Goal: Task Accomplishment & Management: Manage account settings

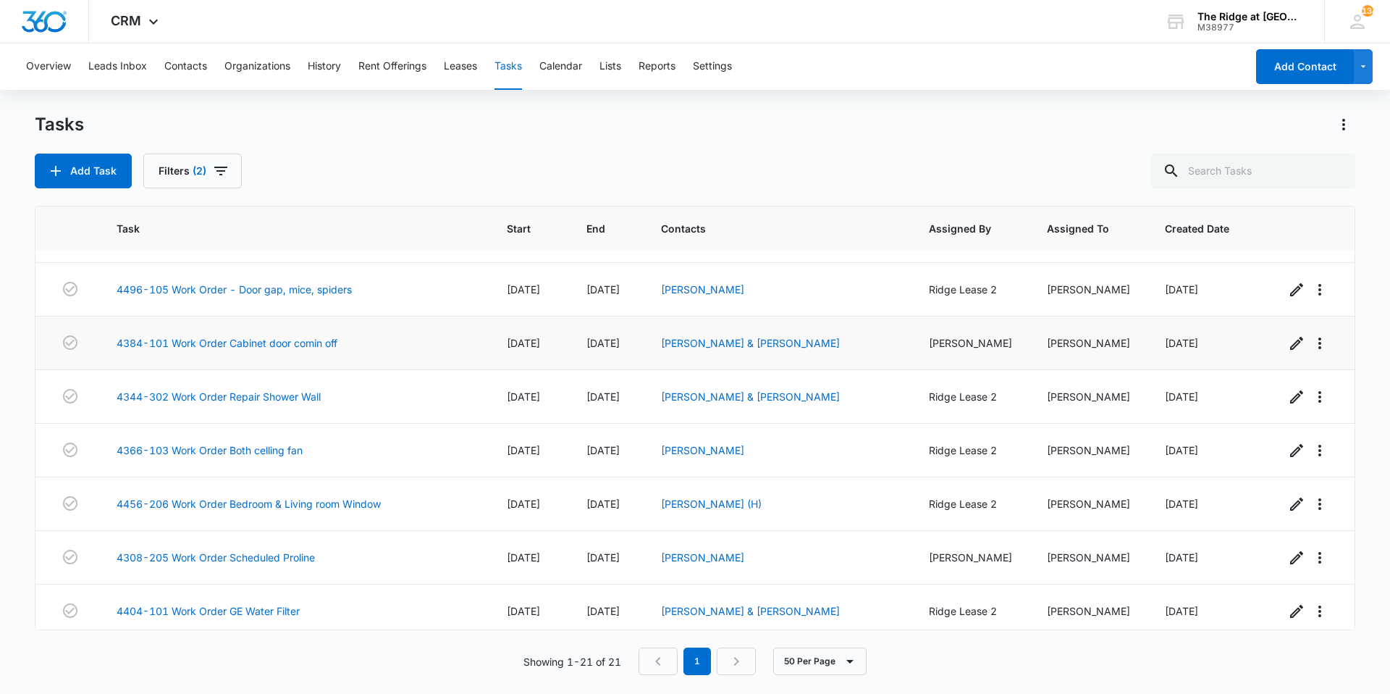
scroll to position [217, 0]
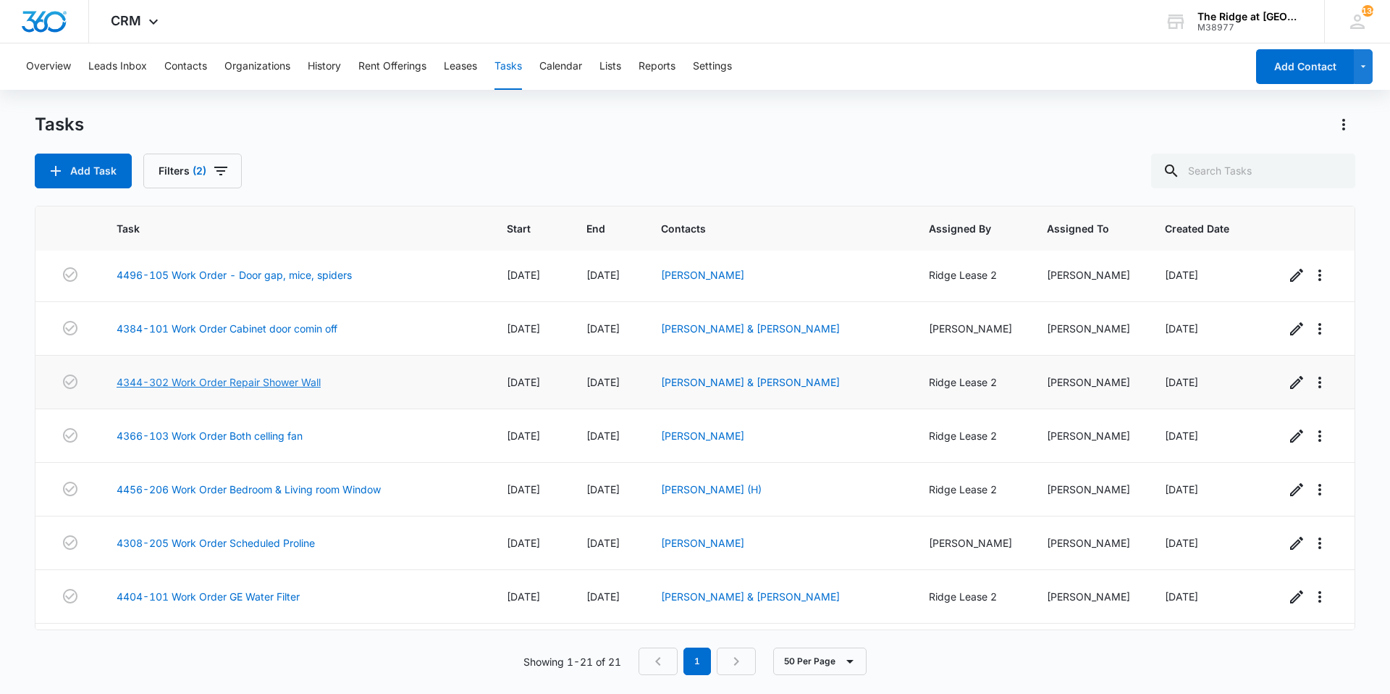
click at [281, 379] on link "4344-302 Work Order Repair Shower Wall" at bounding box center [219, 381] width 204 height 15
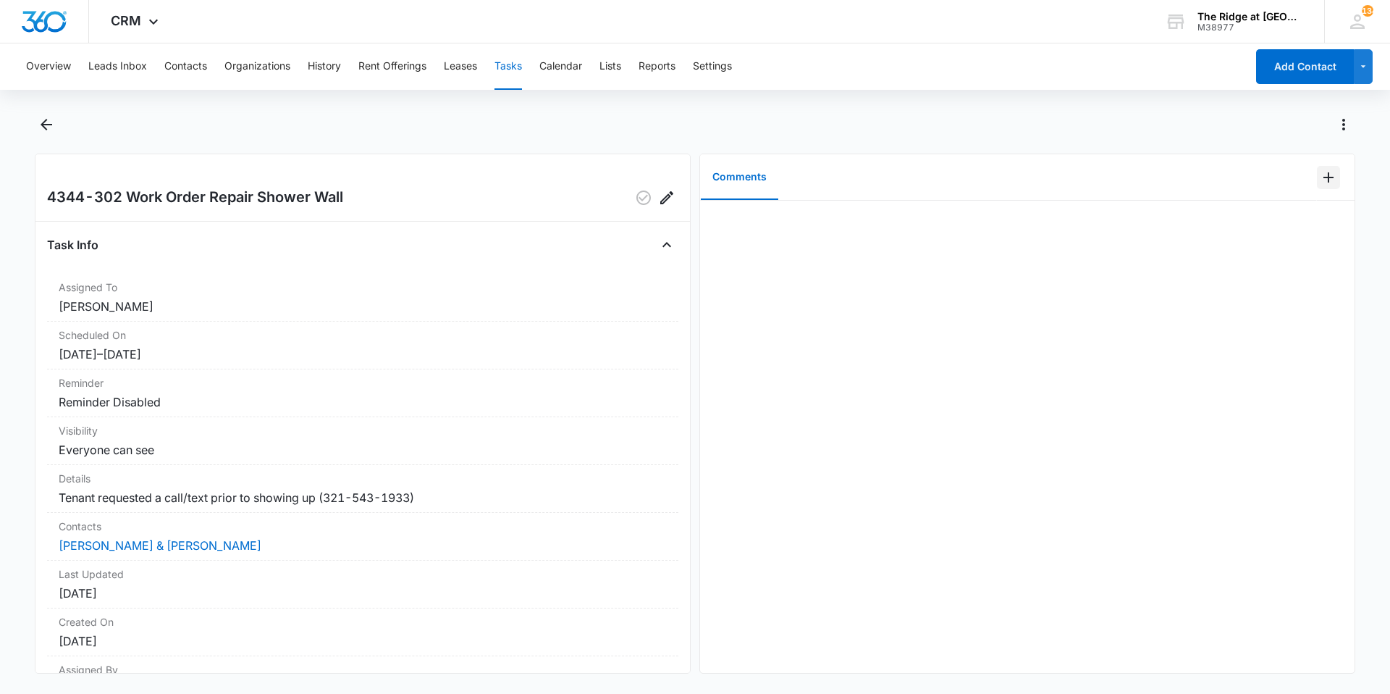
click at [1319, 188] on button "Add Comment" at bounding box center [1328, 177] width 23 height 23
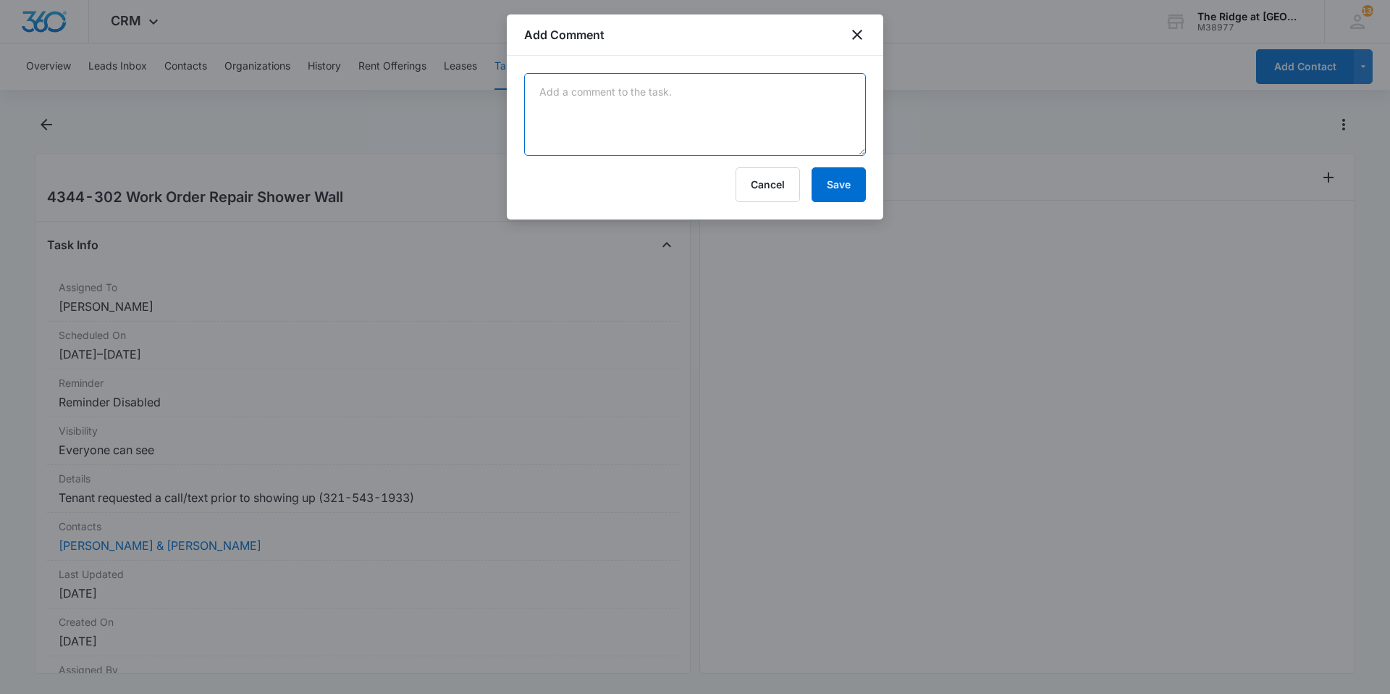
click at [626, 127] on textarea at bounding box center [695, 114] width 342 height 83
type textarea "Scheduled repair with [PERSON_NAME] they will try to squeeze it in 9/4 or [DATE]"
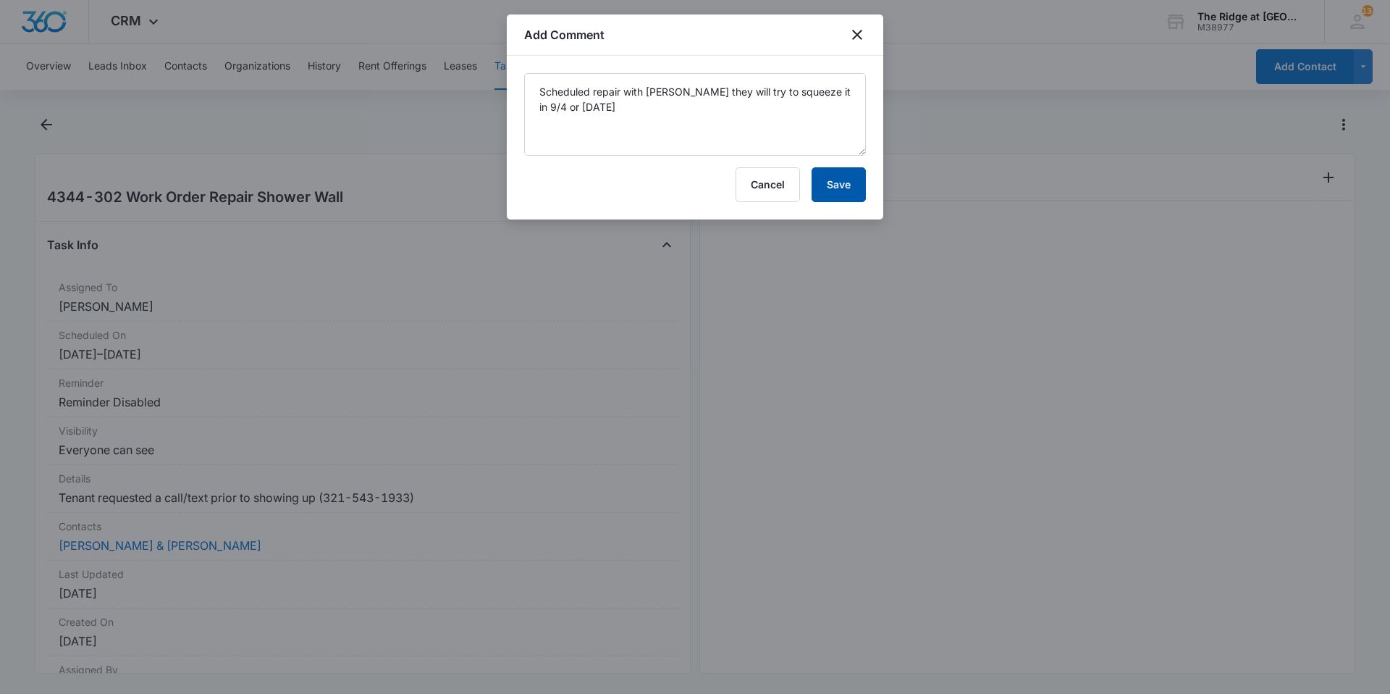
click at [841, 181] on button "Save" at bounding box center [839, 184] width 54 height 35
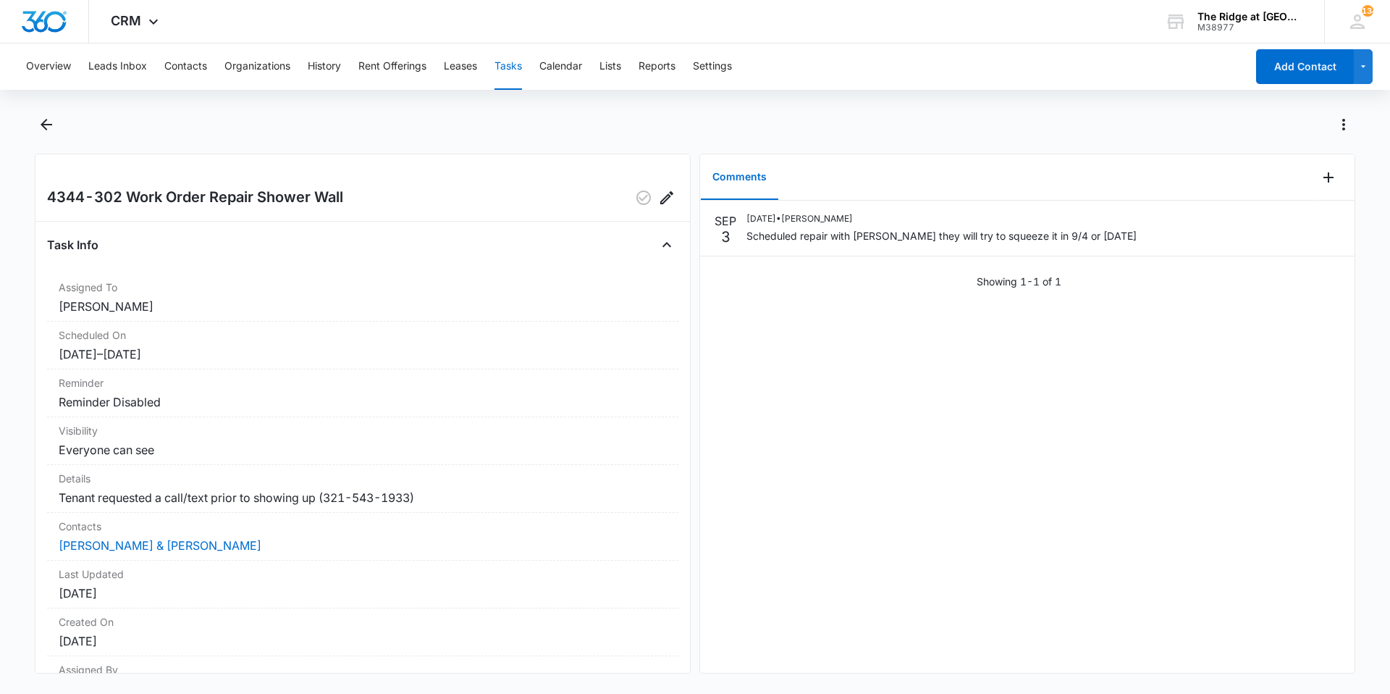
click at [655, 209] on div "4344-302 Work Order Repair Shower Wall Task Info Assigned To Ricardo Marin Sche…" at bounding box center [363, 414] width 656 height 520
click at [660, 195] on icon "Edit" at bounding box center [666, 197] width 13 height 13
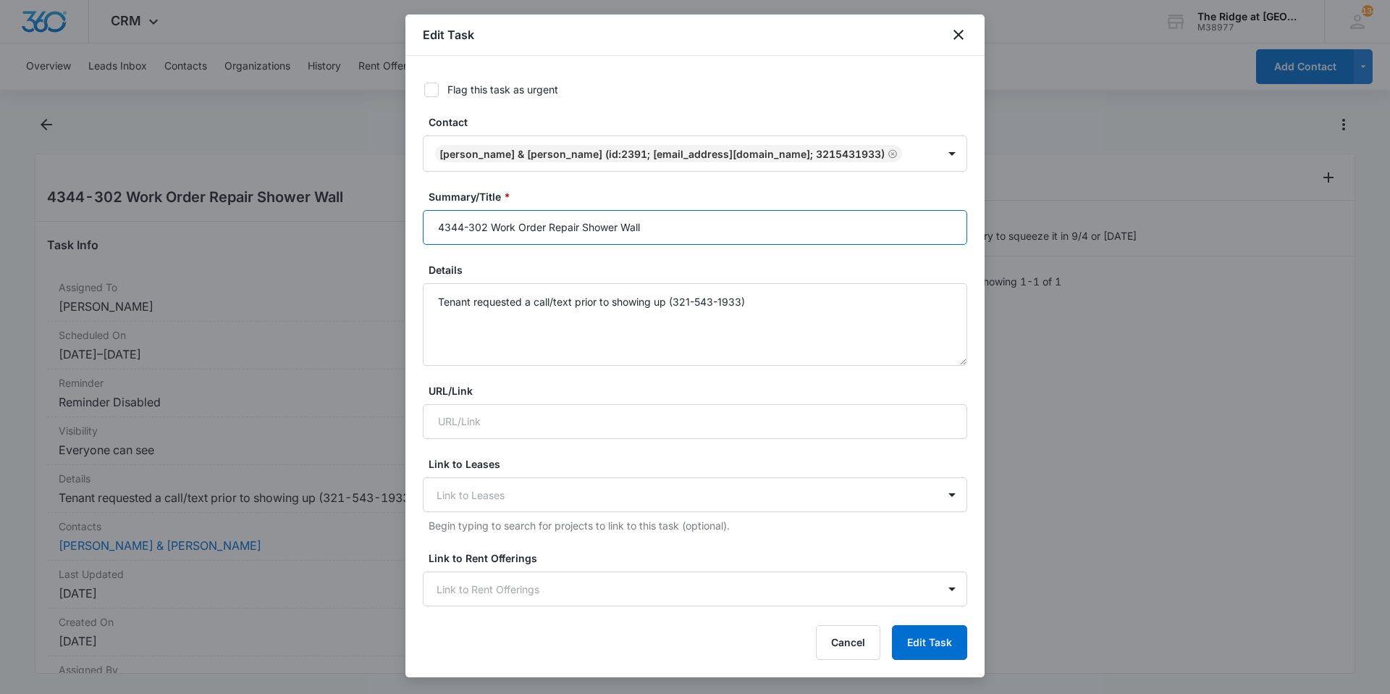
click at [657, 221] on input "4344-302 Work Order Repair Shower Wall" at bounding box center [695, 227] width 545 height 35
type input "4344-302 Work Order Repair Shower Wall scheduled Proline"
click at [905, 631] on button "Edit Task" at bounding box center [929, 642] width 75 height 35
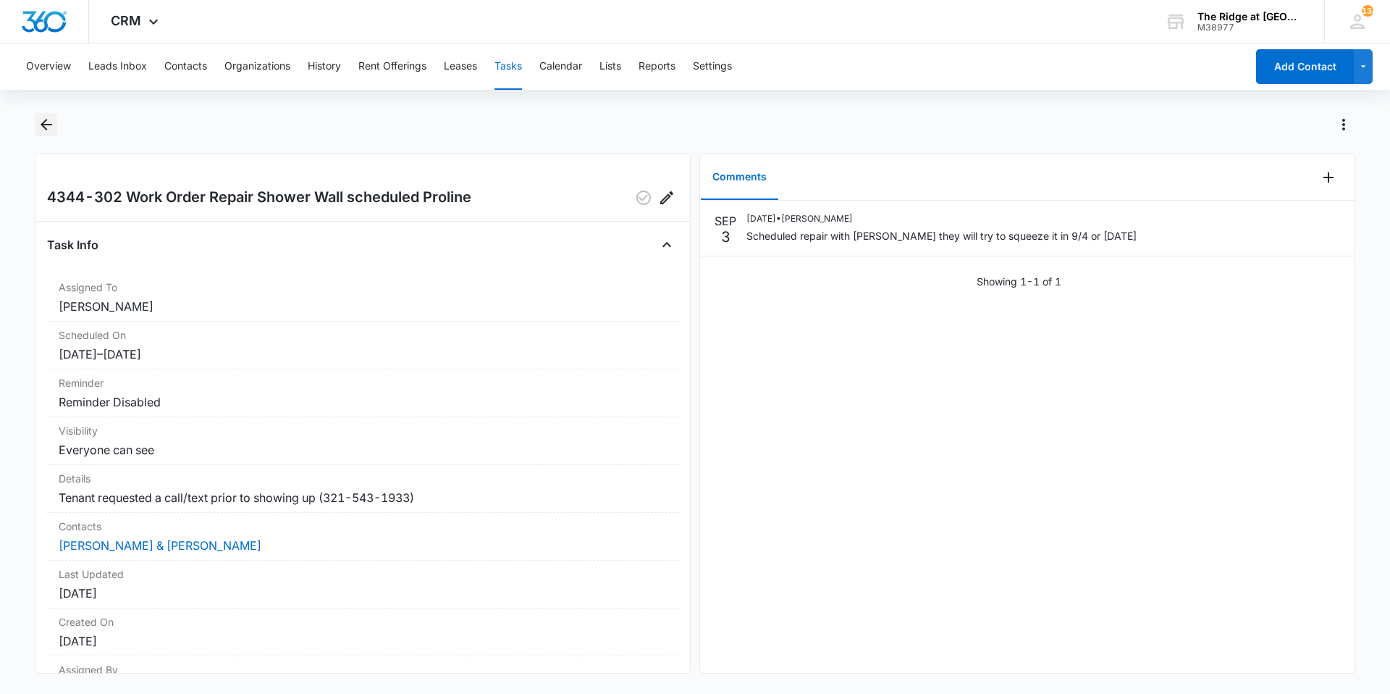
click at [54, 122] on icon "Back" at bounding box center [46, 124] width 17 height 17
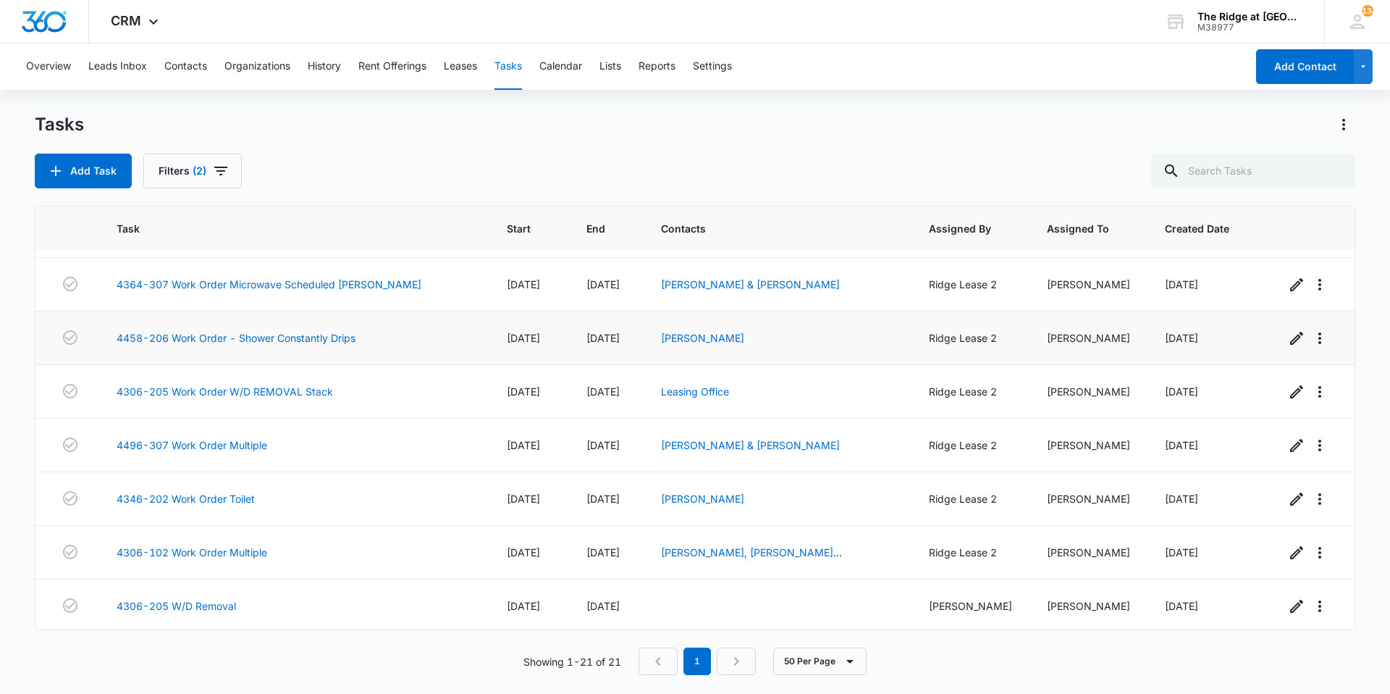
scroll to position [747, 0]
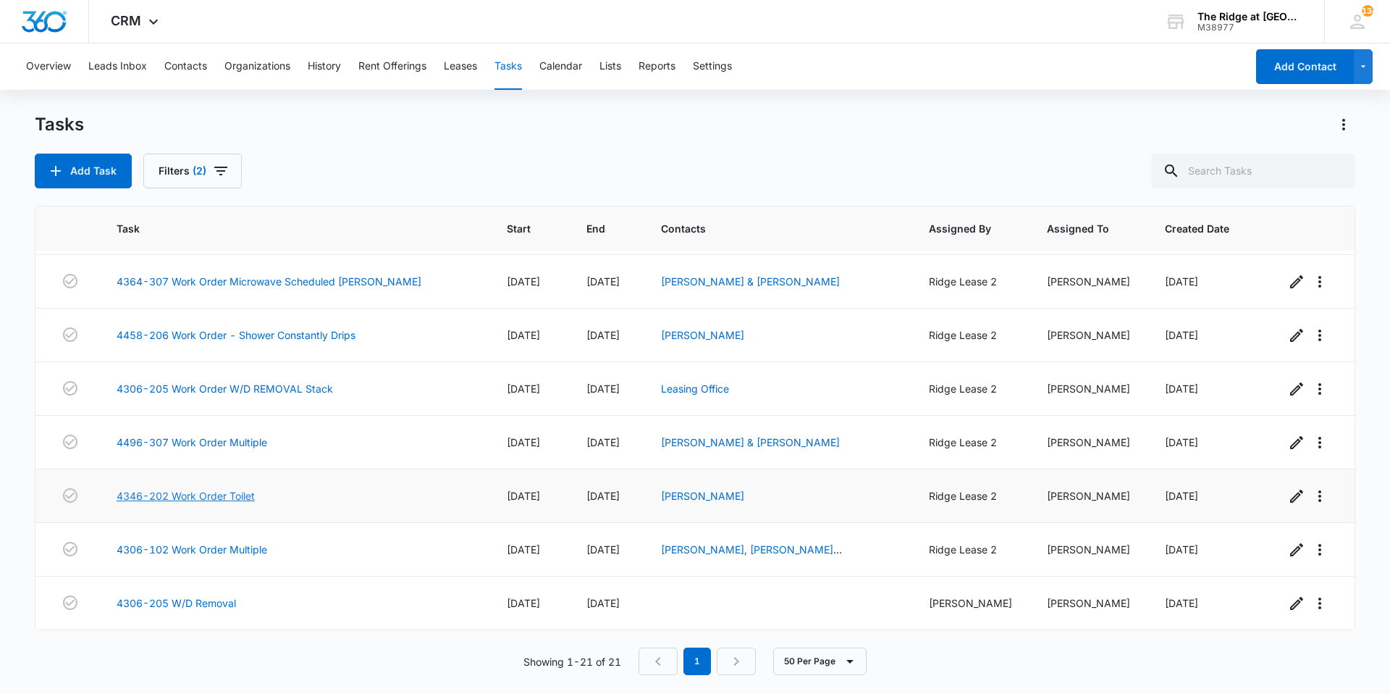
click at [188, 497] on link "4346-202 Work Order Toilet" at bounding box center [186, 495] width 138 height 15
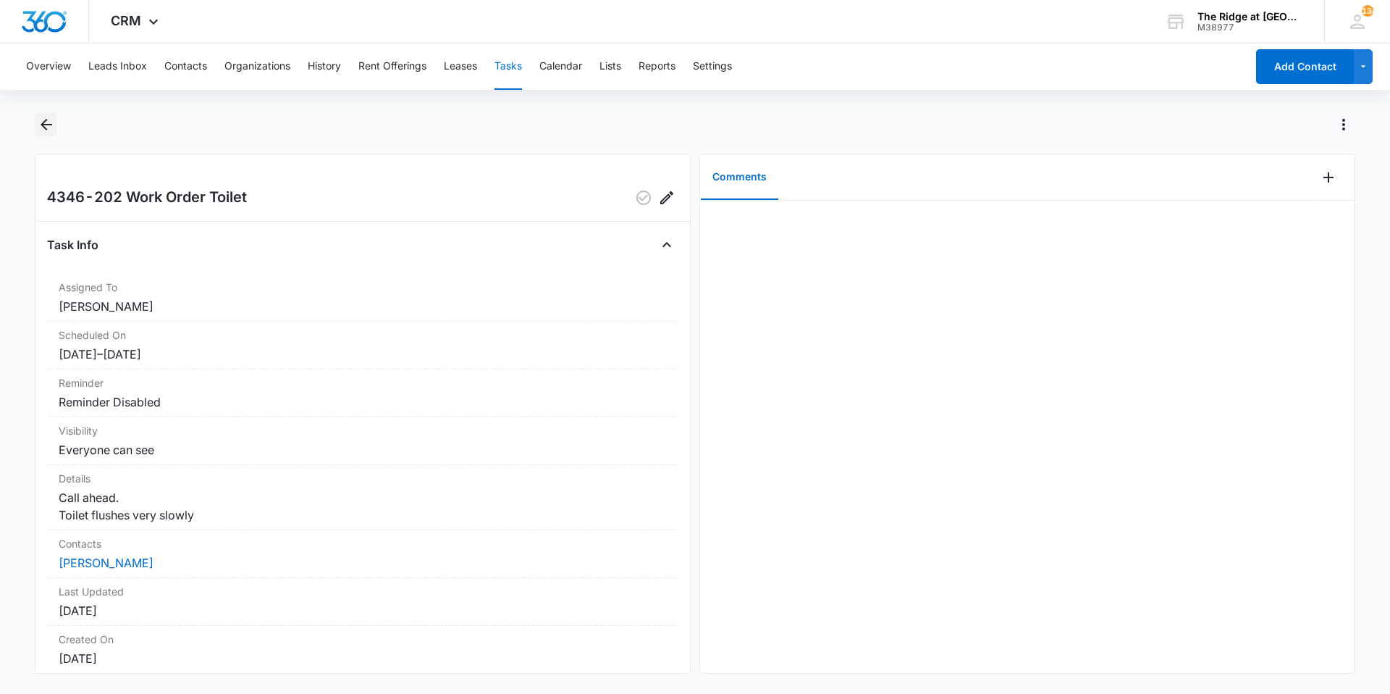
click at [54, 132] on icon "Back" at bounding box center [46, 124] width 17 height 17
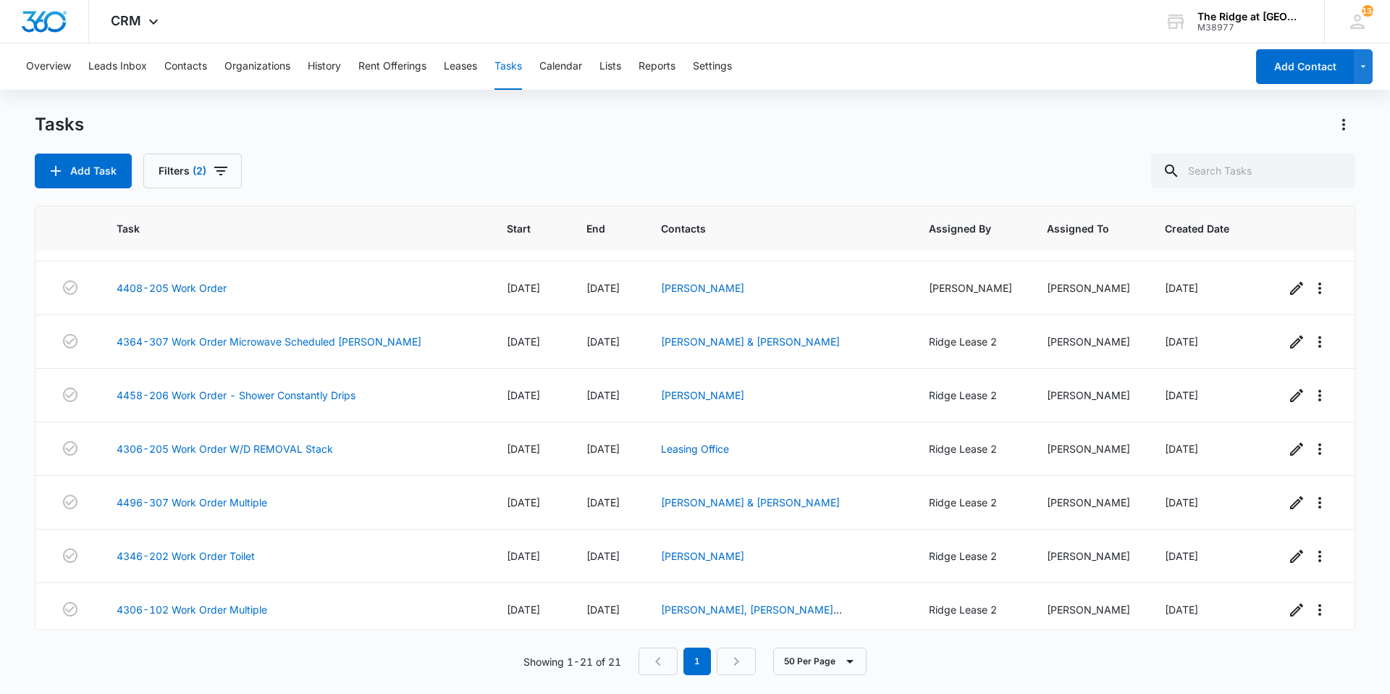
scroll to position [747, 0]
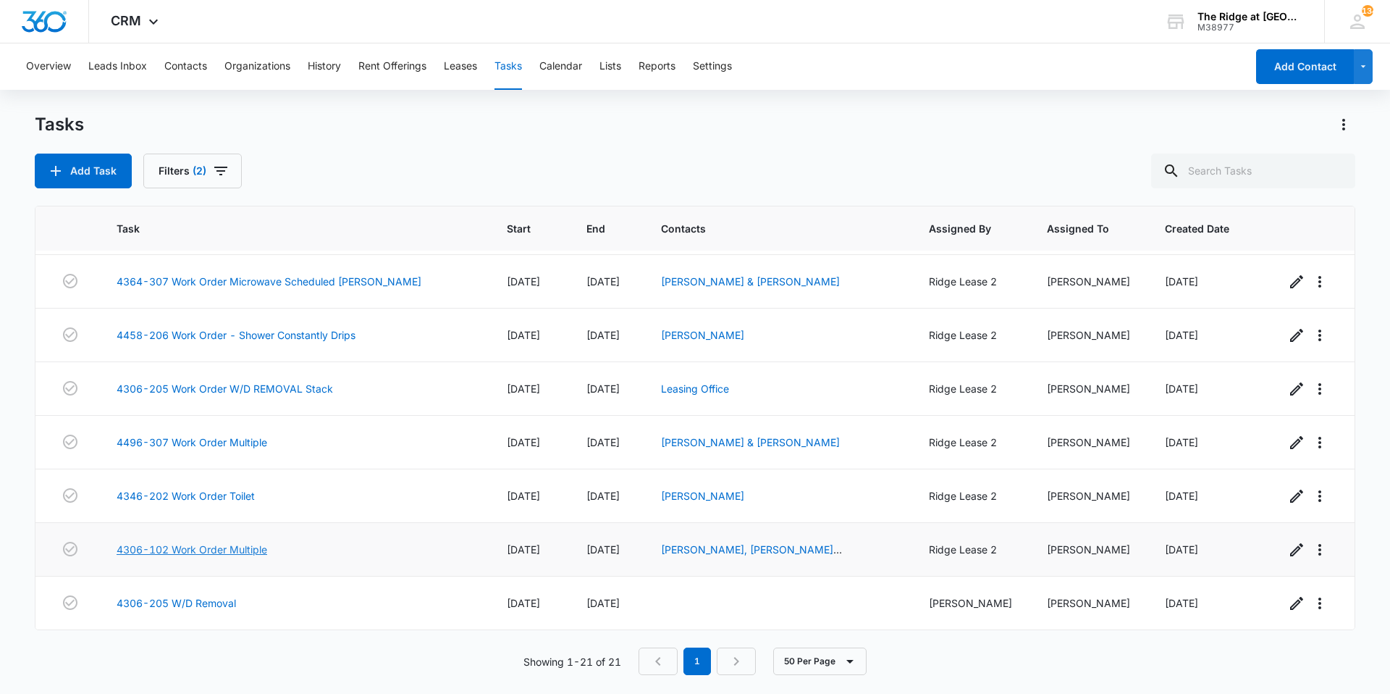
click at [228, 542] on link "4306-102 Work Order Multiple" at bounding box center [192, 549] width 151 height 15
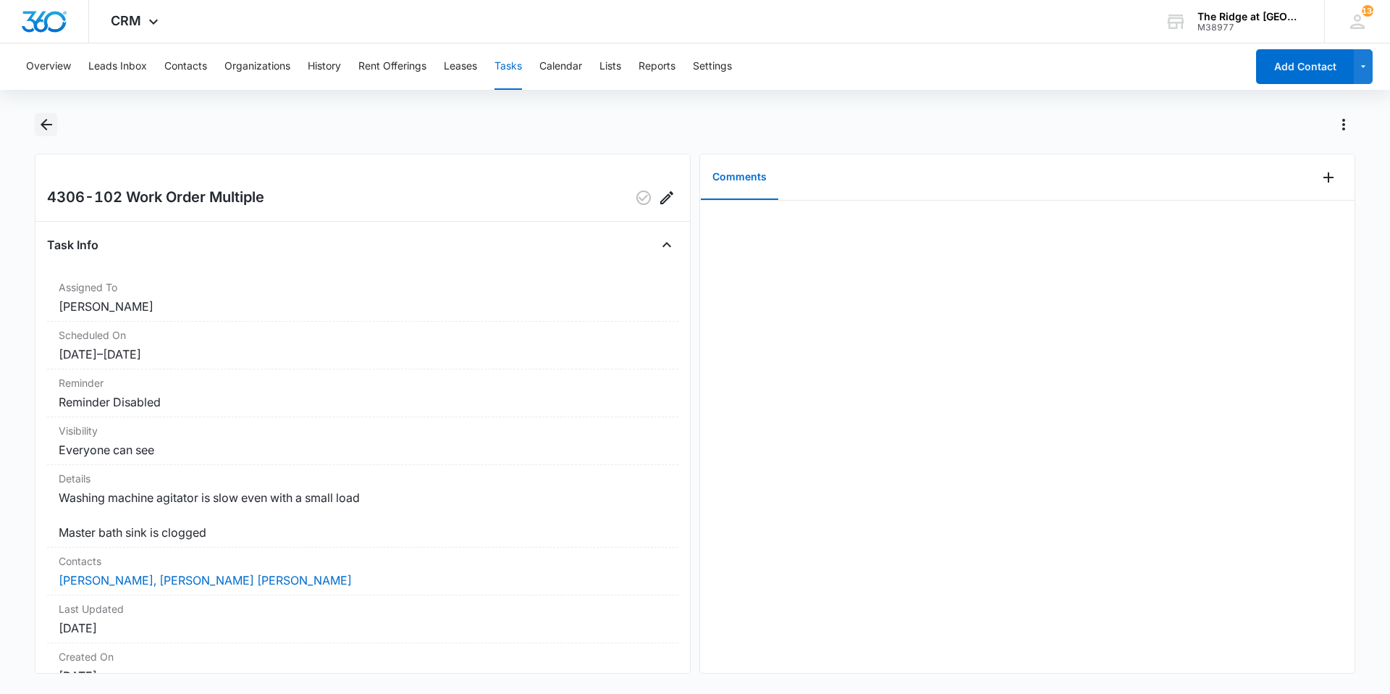
click at [48, 133] on icon "Back" at bounding box center [46, 124] width 17 height 17
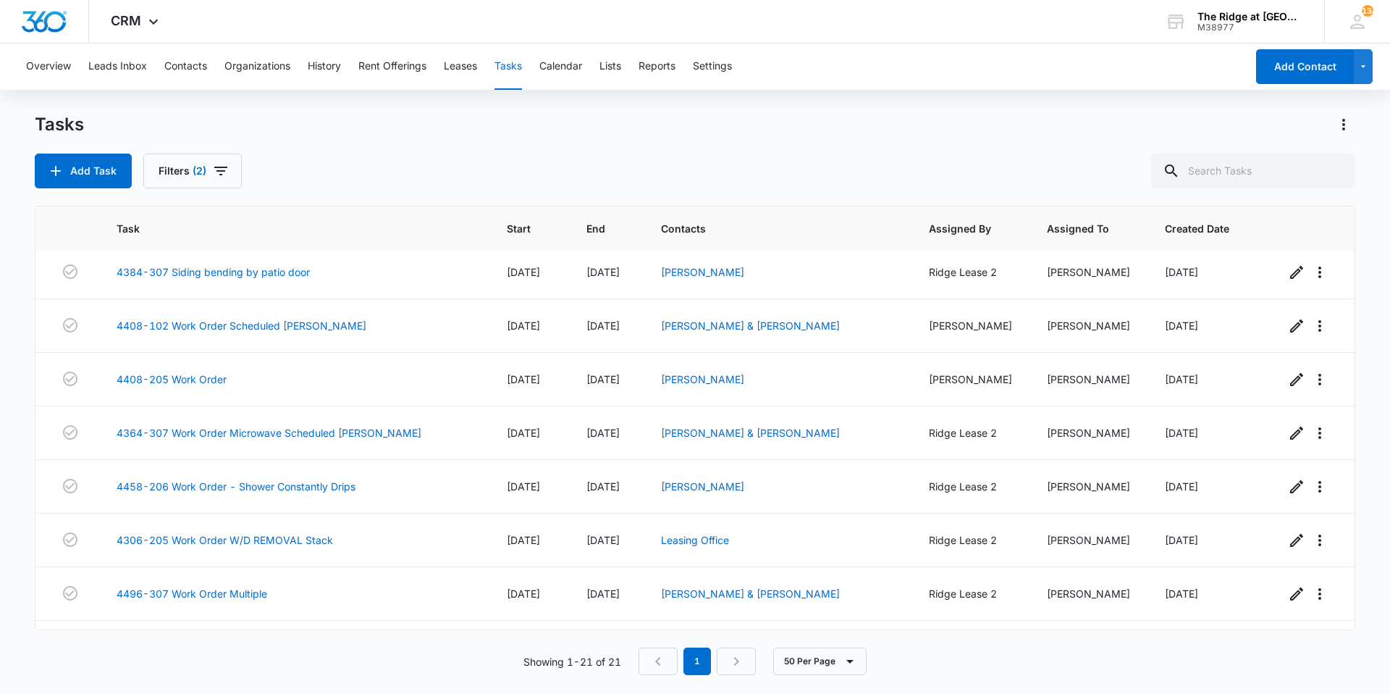
scroll to position [747, 0]
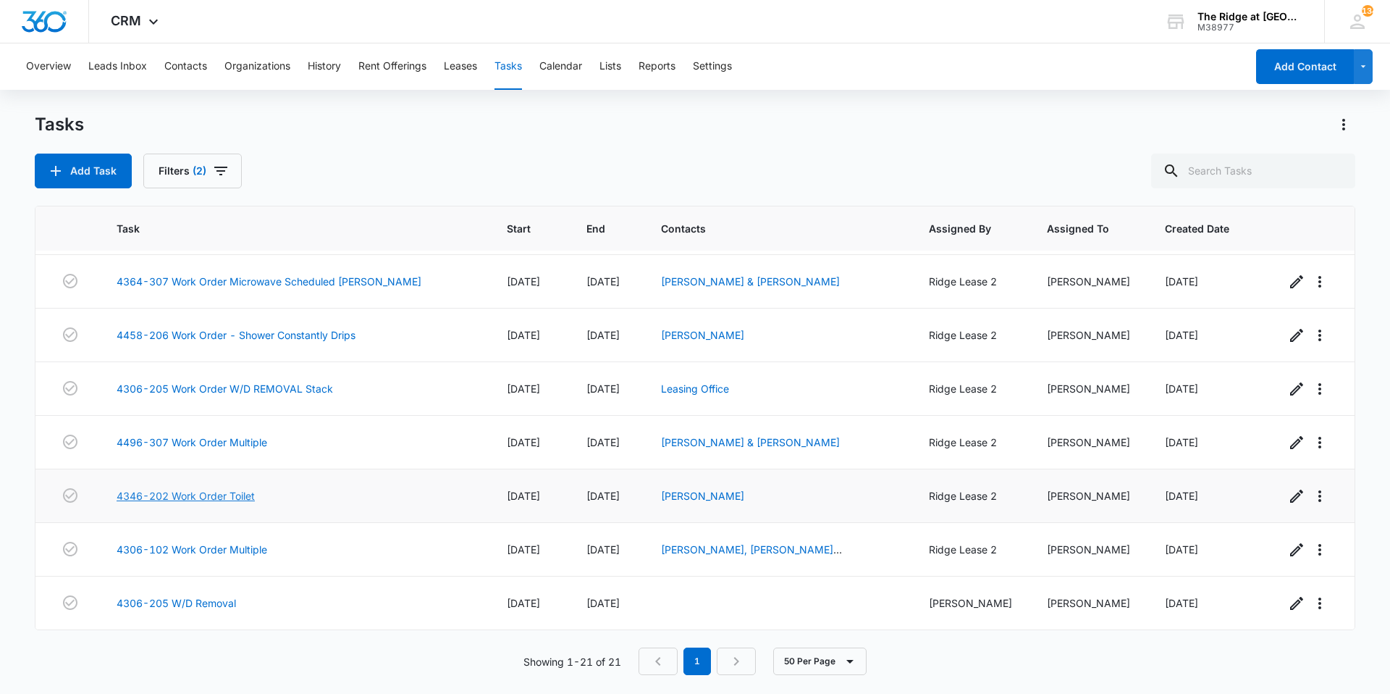
click at [216, 492] on link "4346-202 Work Order Toilet" at bounding box center [186, 495] width 138 height 15
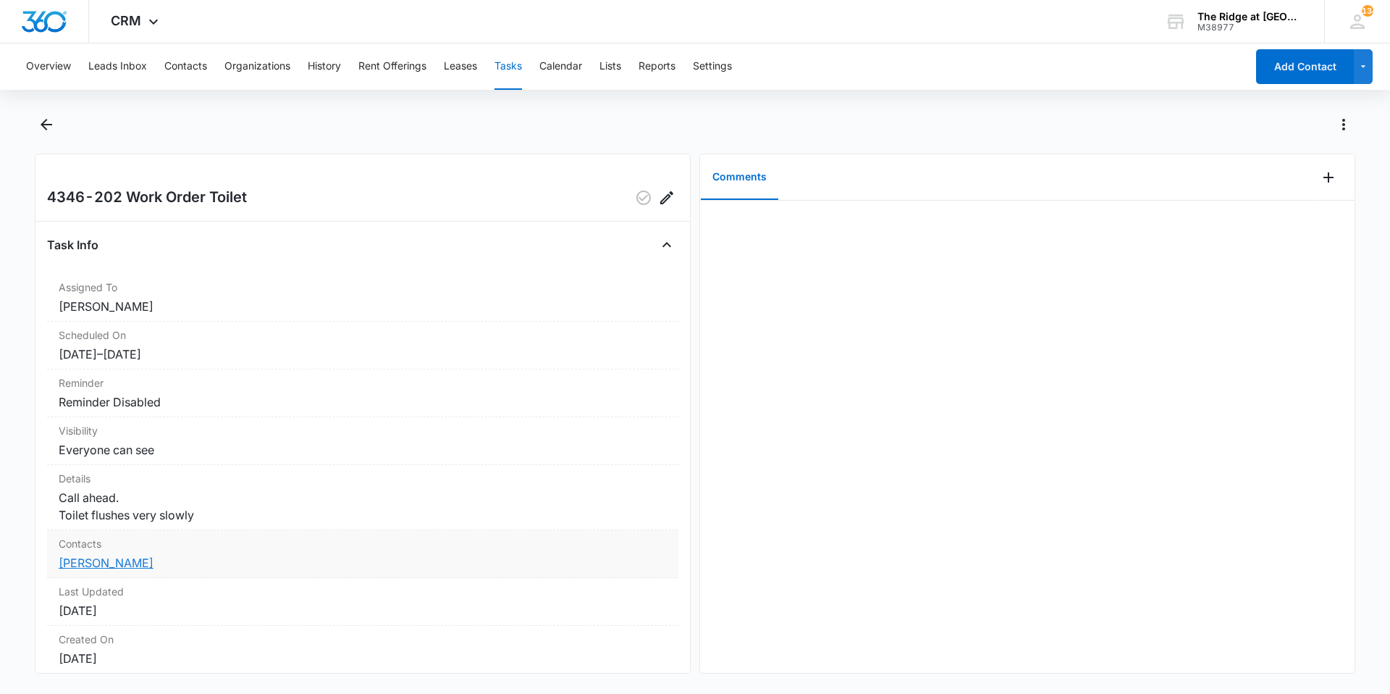
click at [112, 559] on link "Sara Demetro" at bounding box center [106, 562] width 95 height 14
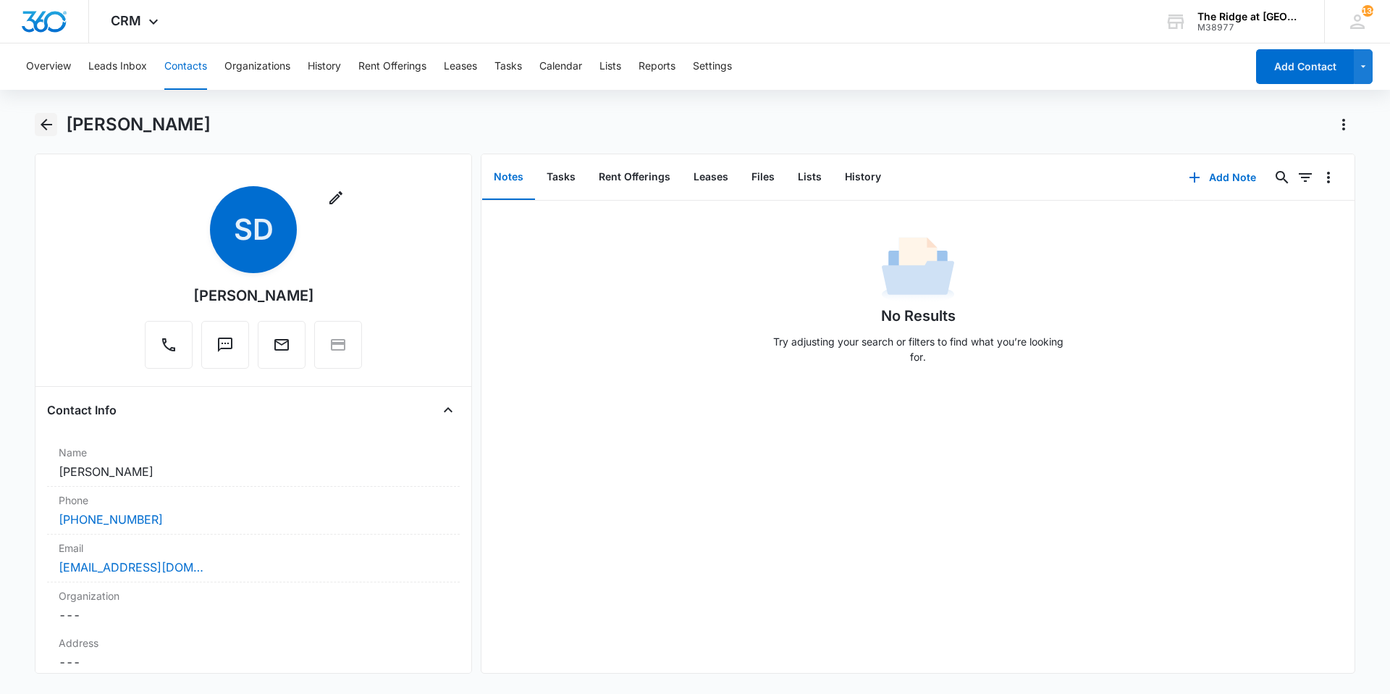
click at [35, 129] on button "Back" at bounding box center [46, 124] width 22 height 23
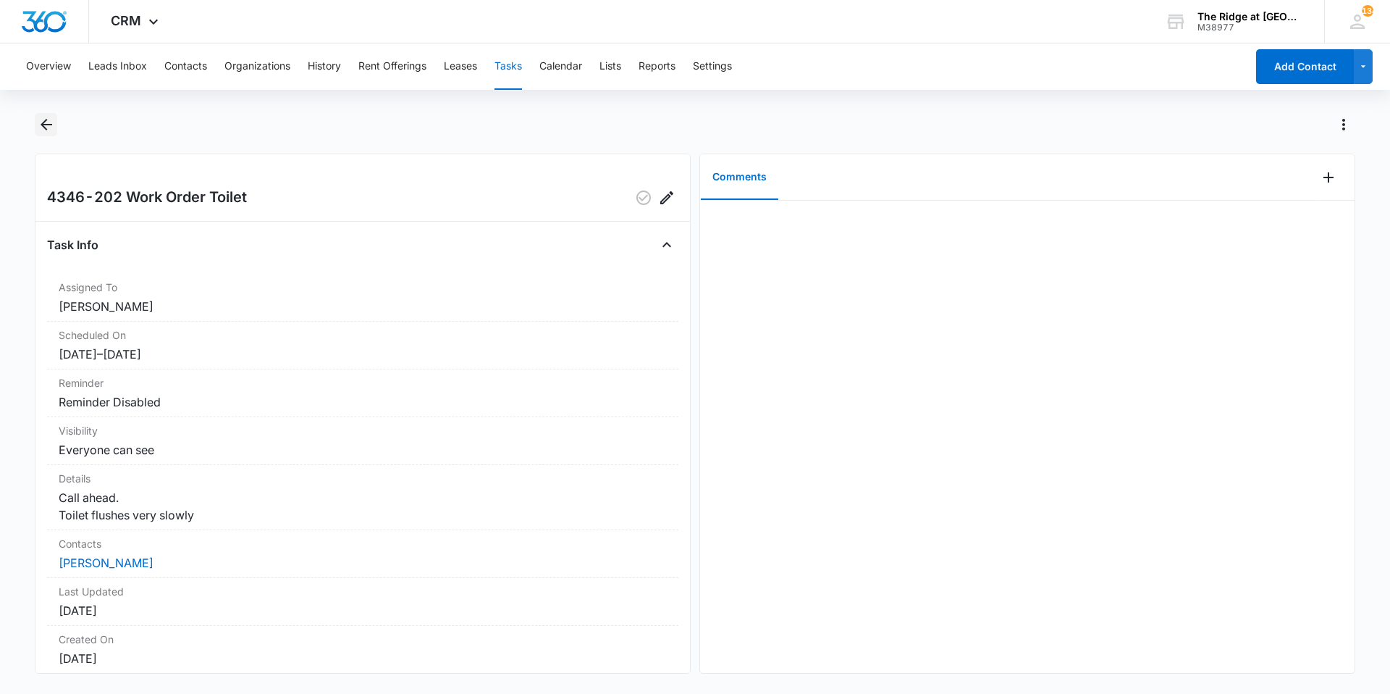
click at [50, 122] on icon "Back" at bounding box center [46, 124] width 17 height 17
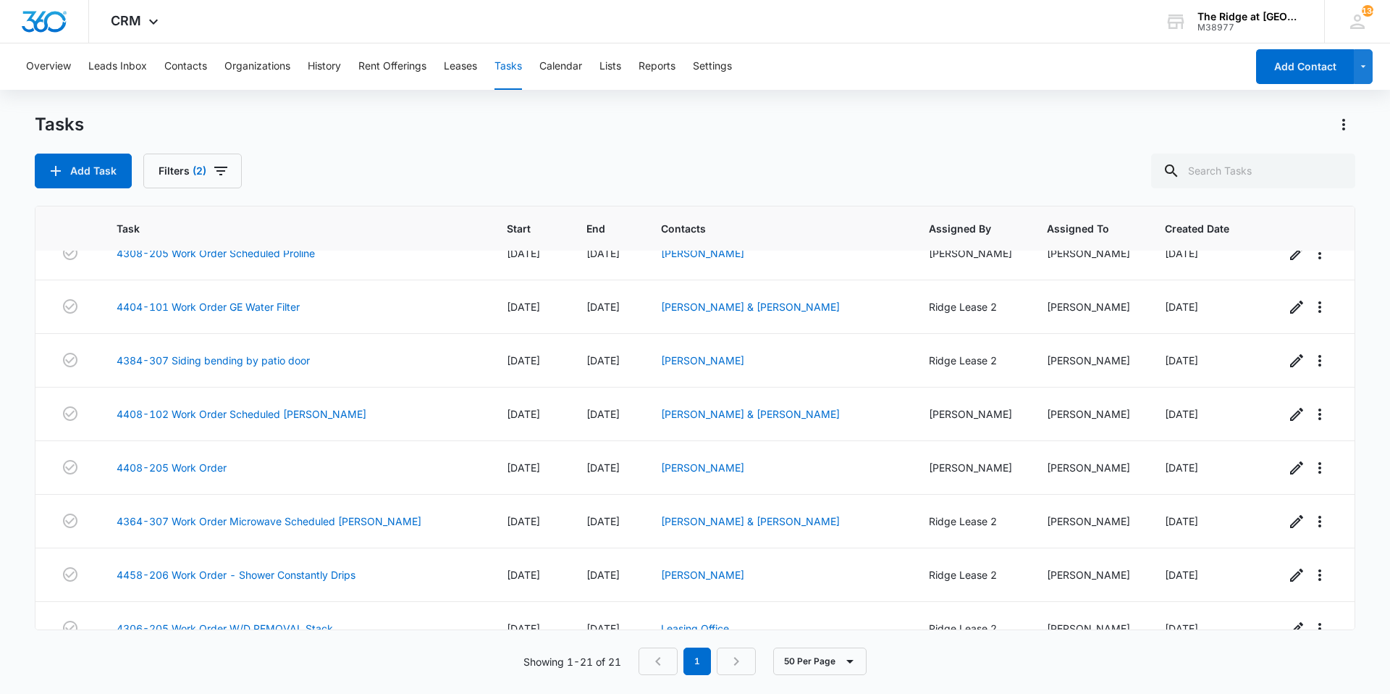
scroll to position [747, 0]
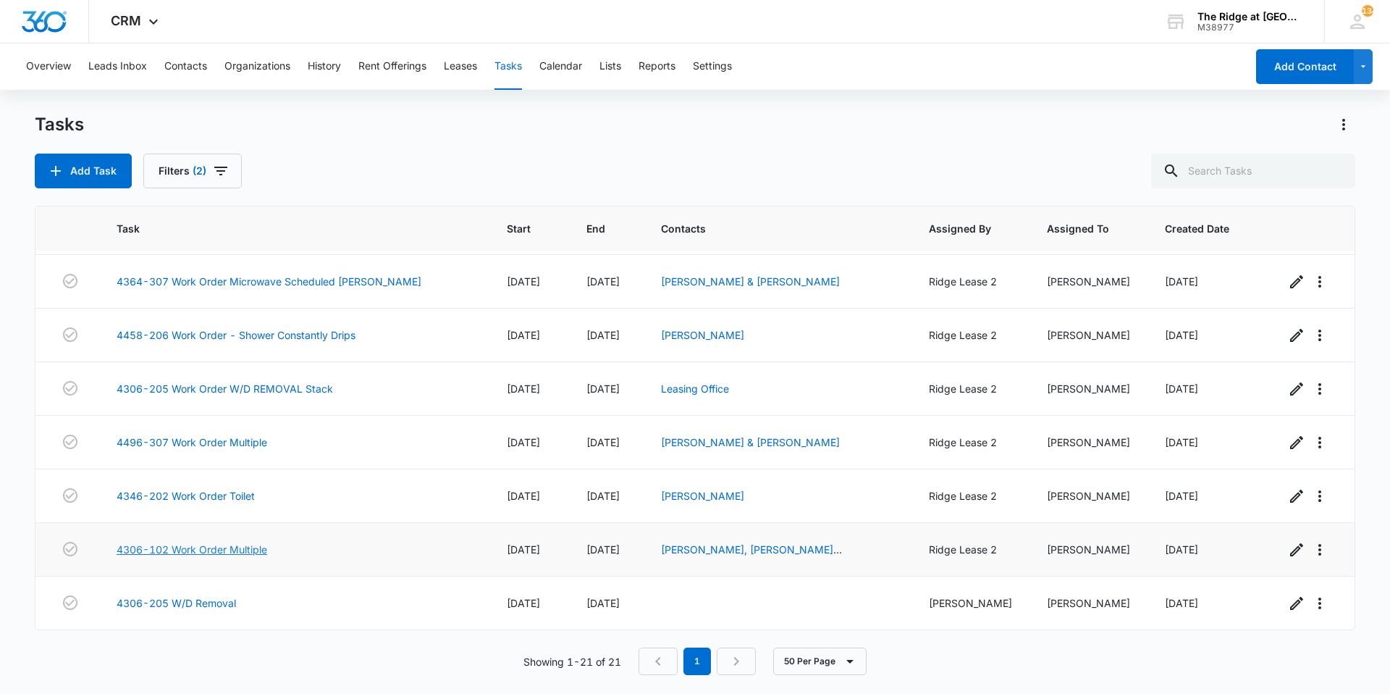
click at [222, 555] on link "4306-102 Work Order Multiple" at bounding box center [192, 549] width 151 height 15
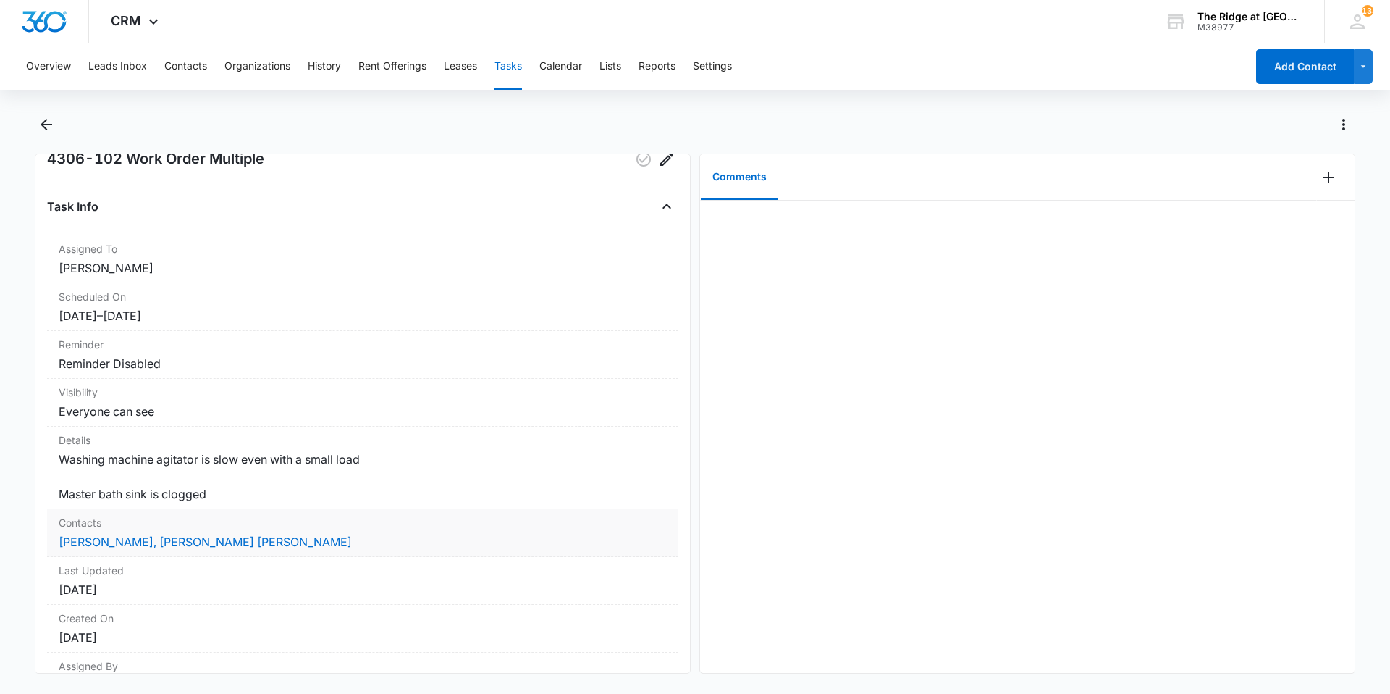
scroll to position [72, 0]
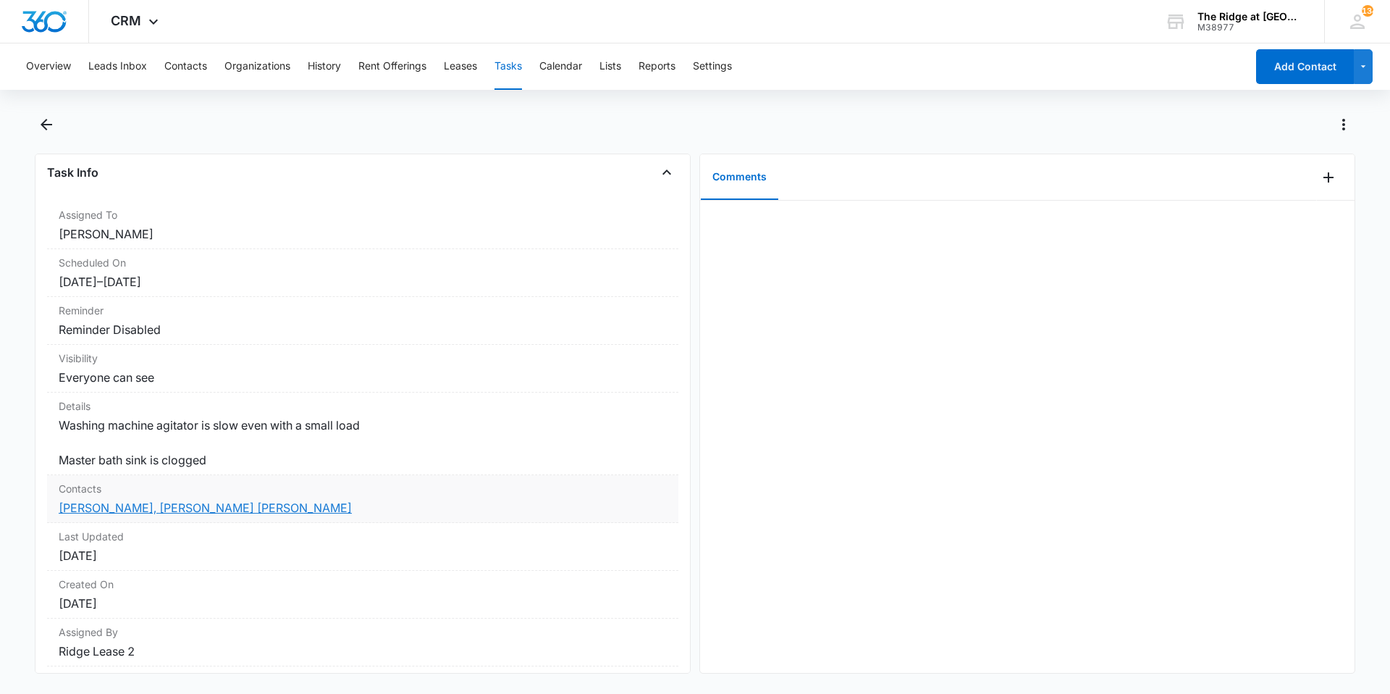
click at [112, 500] on dd "[PERSON_NAME], [PERSON_NAME] [PERSON_NAME]" at bounding box center [363, 507] width 608 height 17
click at [133, 516] on div "Contacts [PERSON_NAME], [PERSON_NAME] [PERSON_NAME]" at bounding box center [362, 499] width 631 height 48
click at [127, 509] on link "[PERSON_NAME], [PERSON_NAME] [PERSON_NAME]" at bounding box center [205, 507] width 293 height 14
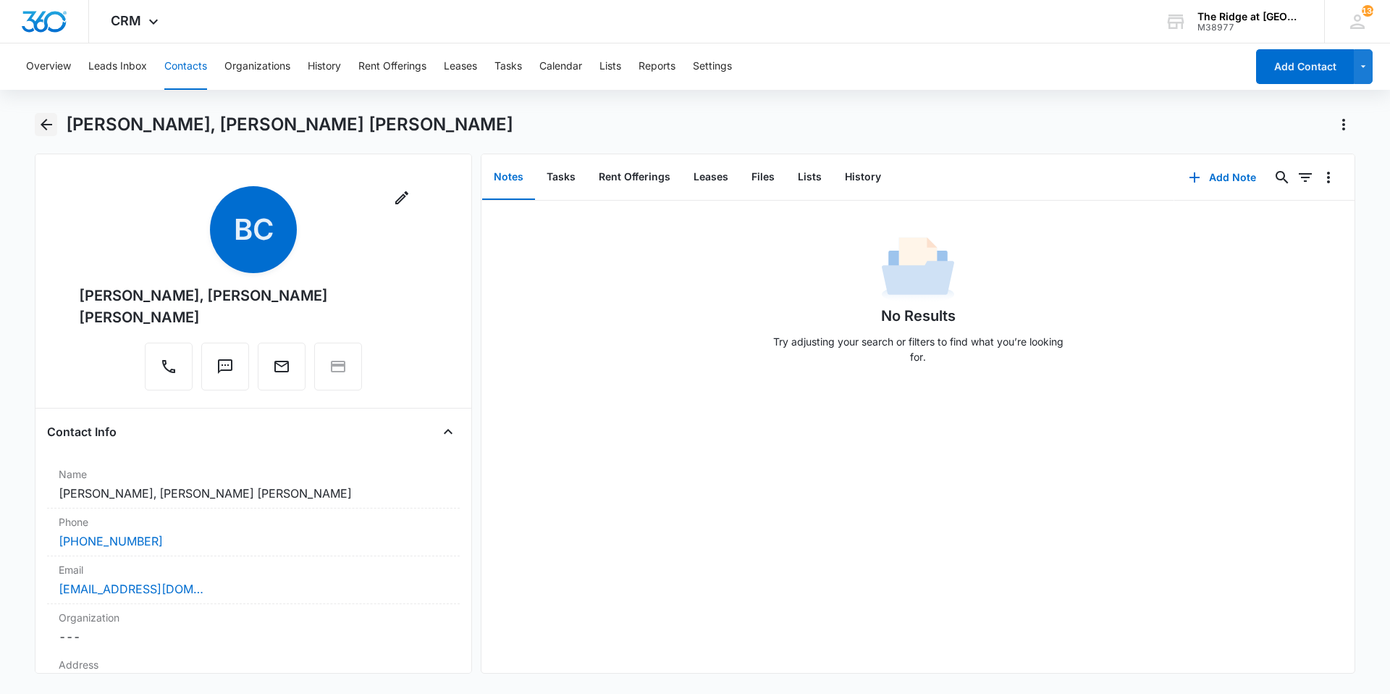
click at [54, 127] on icon "Back" at bounding box center [46, 124] width 17 height 17
